Goal: Task Accomplishment & Management: Manage account settings

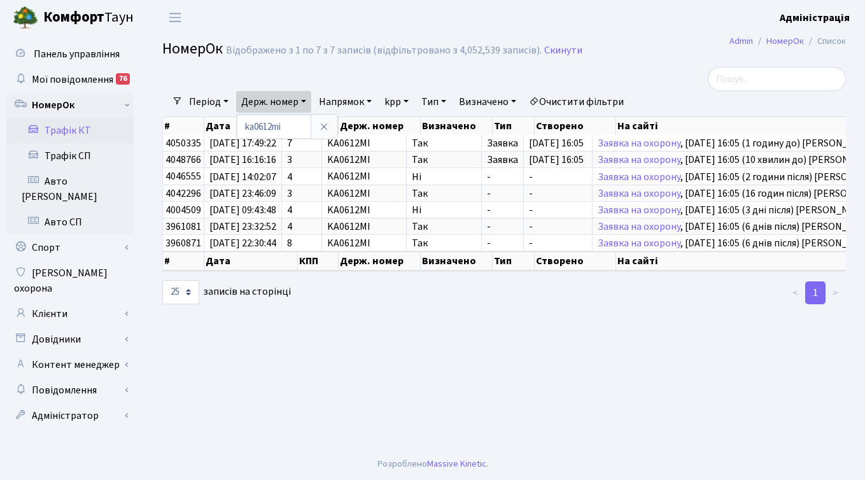
select select "25"
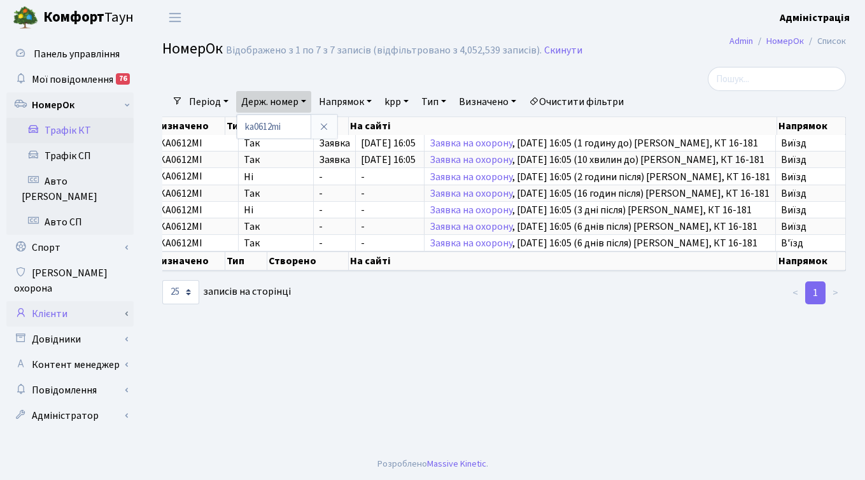
click at [52, 301] on link "Клієнти" at bounding box center [69, 313] width 127 height 25
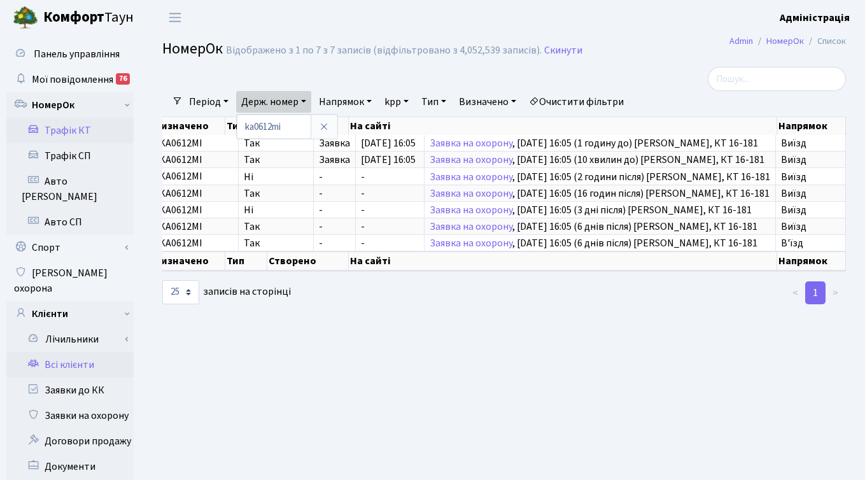
click at [69, 352] on link "Всі клієнти" at bounding box center [69, 364] width 127 height 25
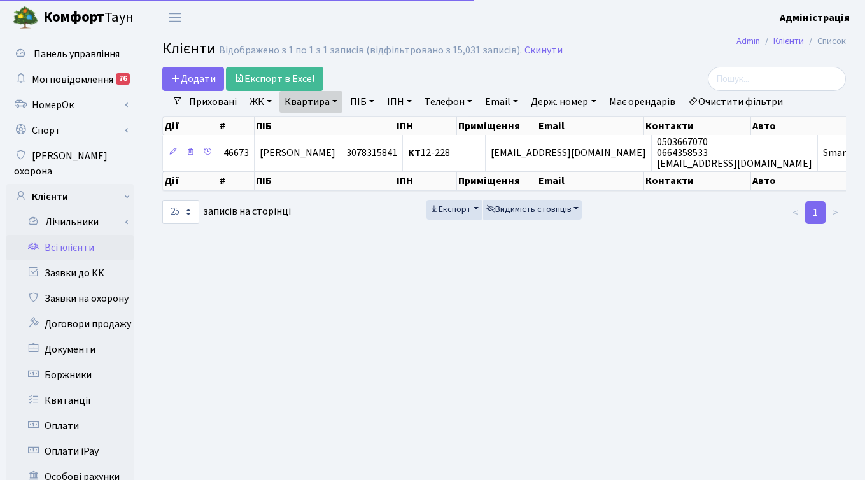
select select "25"
click at [721, 102] on link "Очистити фільтри" at bounding box center [735, 102] width 105 height 22
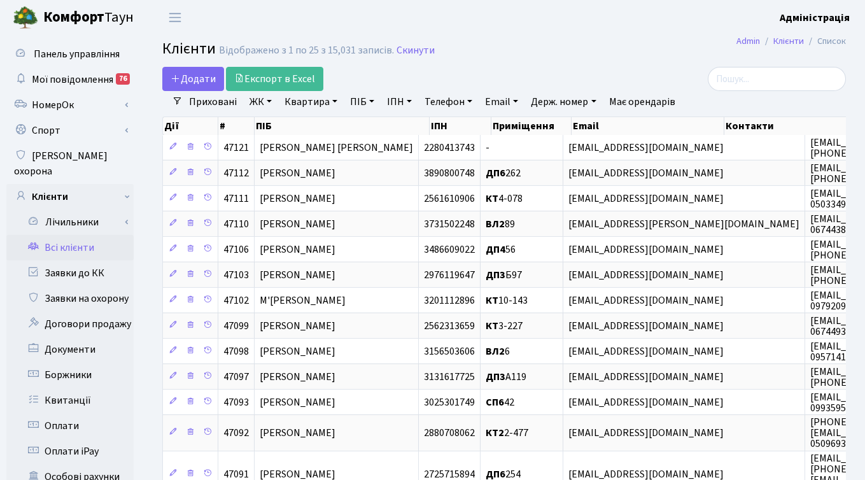
click at [461, 101] on link "Телефон" at bounding box center [449, 102] width 58 height 22
type input "0972690503"
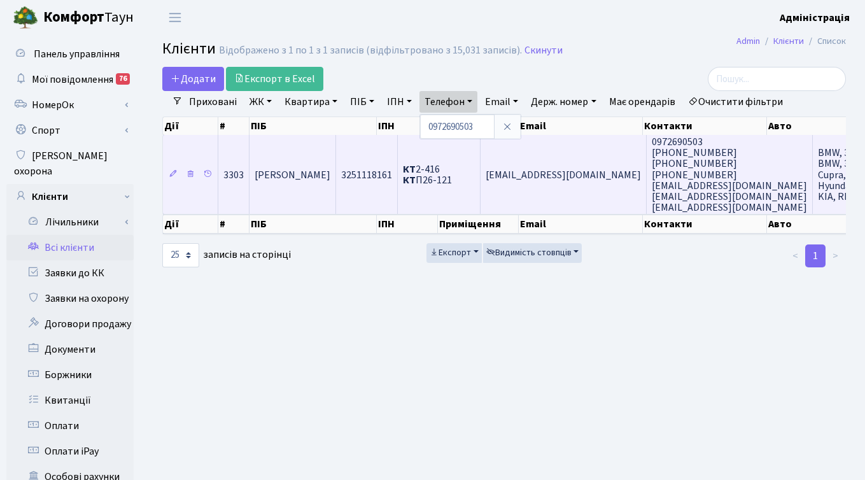
click at [312, 177] on span "[PERSON_NAME]" at bounding box center [293, 175] width 76 height 14
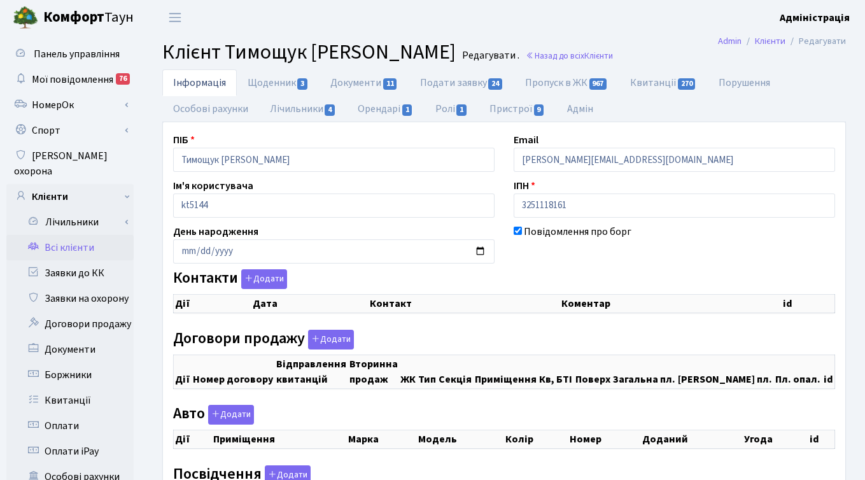
checkbox input "true"
select select "25"
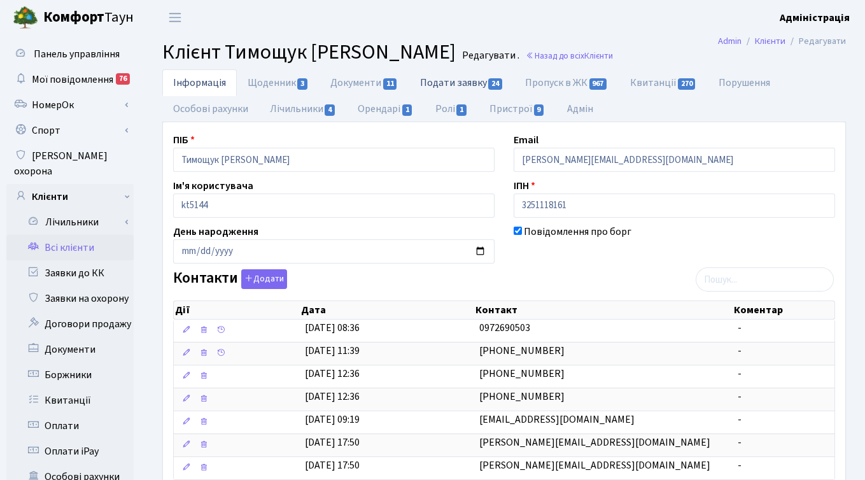
click at [480, 78] on link "Подати заявку 24" at bounding box center [461, 82] width 105 height 26
select select "25"
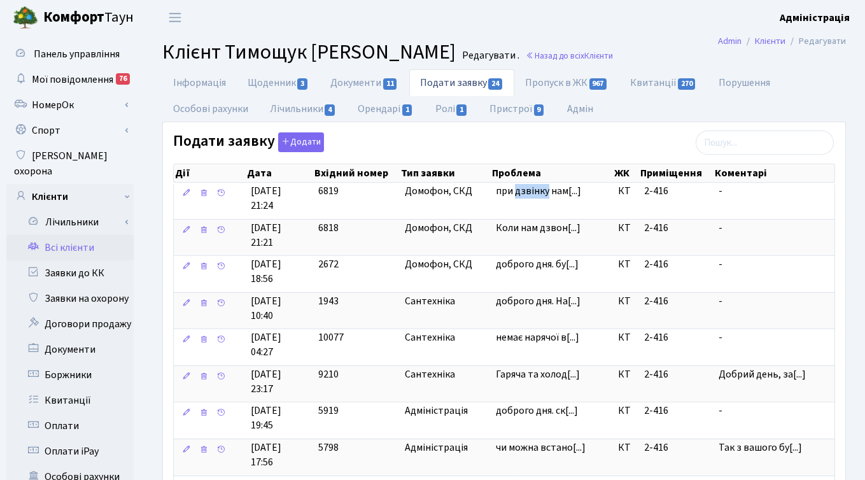
click at [676, 107] on ul "Інформація Щоденник 3 Документи 11 Подати заявку 24 Пропуск в ЖК 967 Квитанції …" at bounding box center [504, 95] width 684 height 53
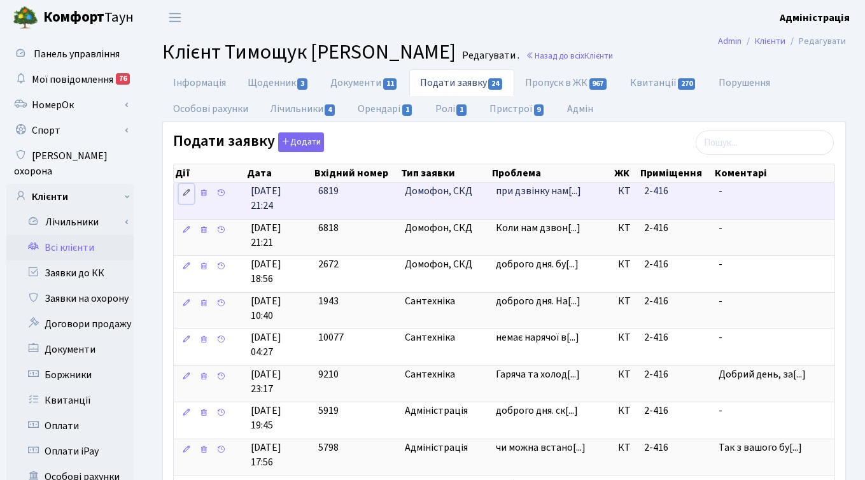
click at [191, 191] on link at bounding box center [186, 194] width 15 height 20
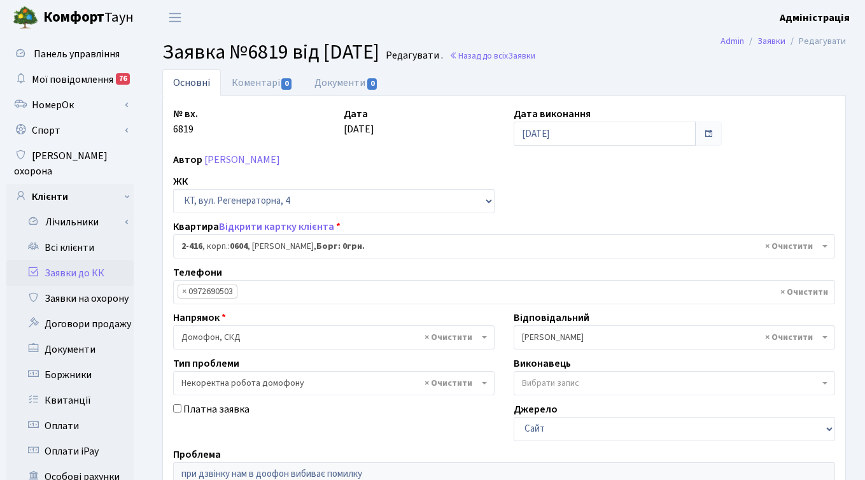
select select "1430"
select select "38"
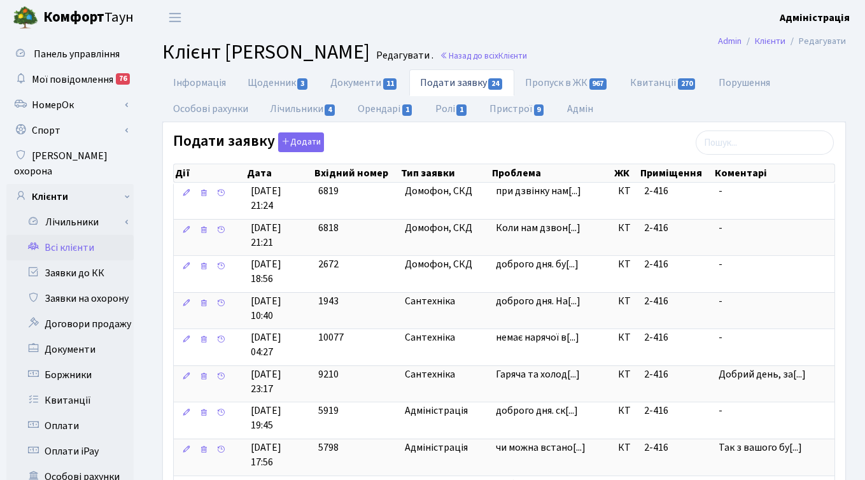
click at [638, 32] on header "Комфорт Таун Адміністрація Мій обліковий запис Вийти" at bounding box center [432, 17] width 865 height 35
click at [189, 85] on link "Інформація" at bounding box center [199, 82] width 74 height 26
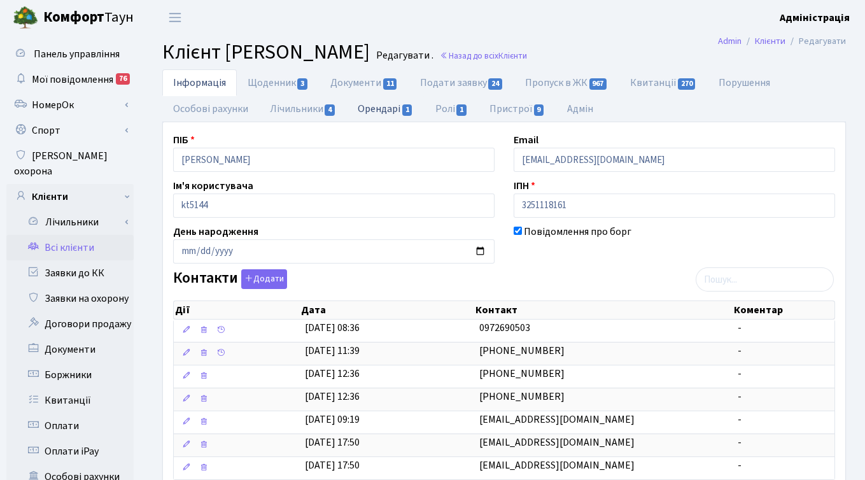
click at [375, 106] on link "Орендарі 1" at bounding box center [385, 108] width 77 height 26
select select "25"
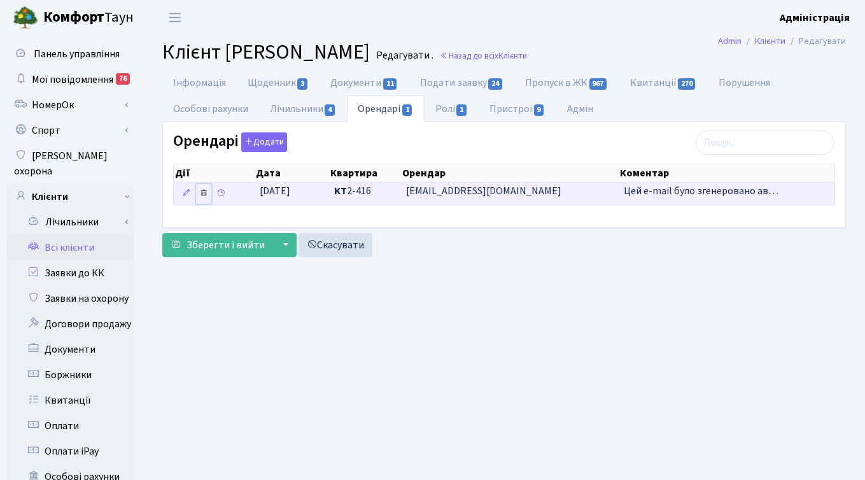
click at [203, 192] on icon at bounding box center [203, 192] width 9 height 9
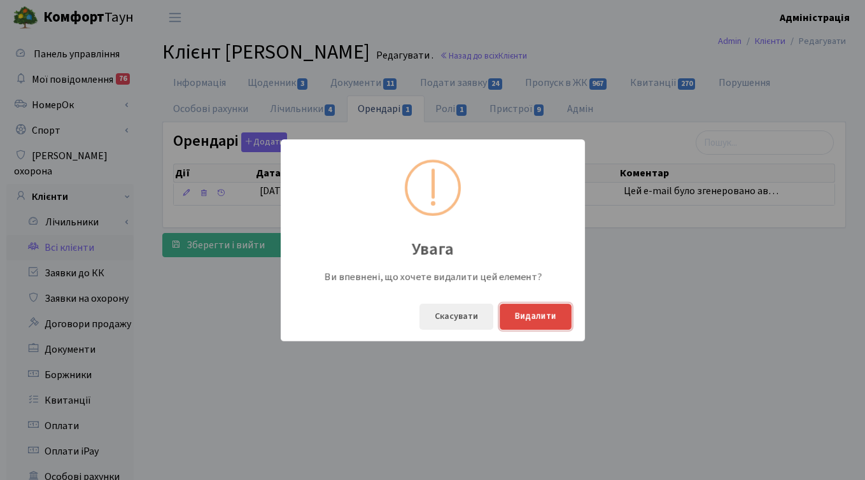
click at [529, 316] on button "Видалити" at bounding box center [536, 317] width 72 height 26
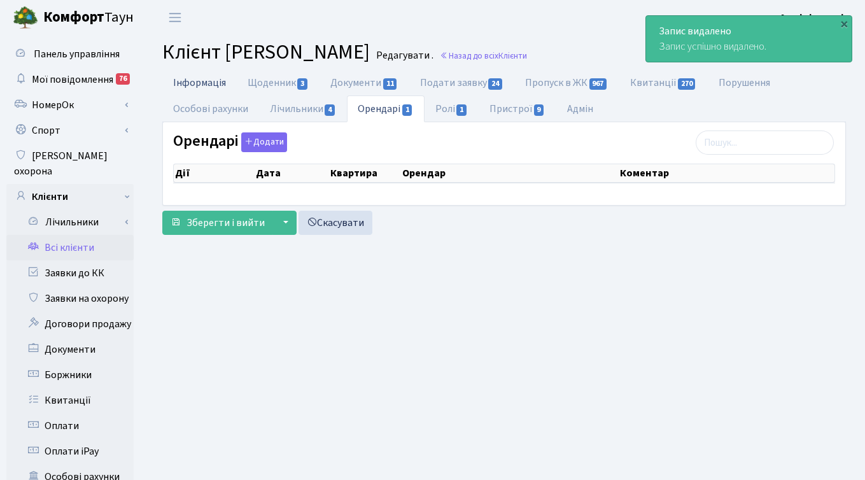
click at [211, 85] on link "Інформація" at bounding box center [199, 82] width 74 height 26
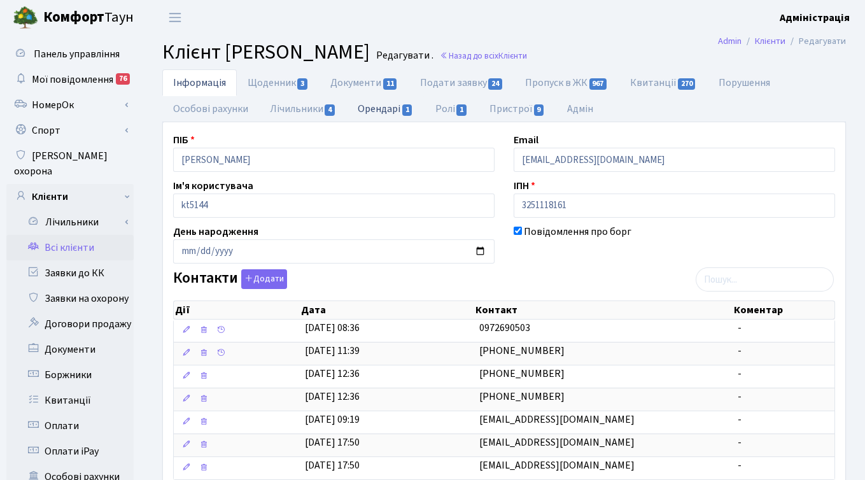
click at [375, 106] on link "Орендарі 1" at bounding box center [385, 108] width 77 height 26
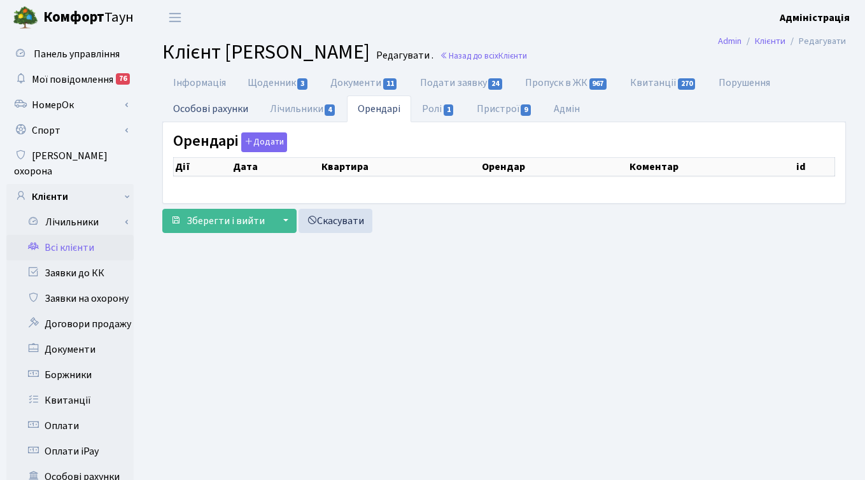
checkbox input "true"
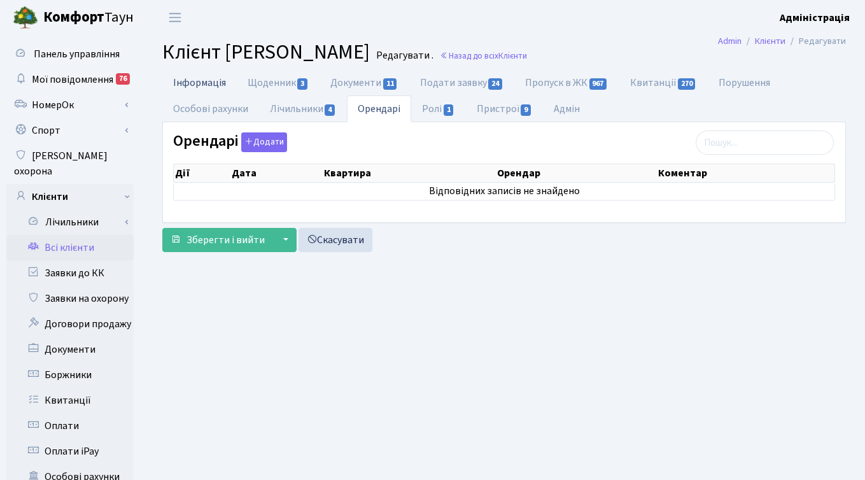
click at [195, 79] on link "Інформація" at bounding box center [199, 82] width 74 height 26
